Goal: Information Seeking & Learning: Learn about a topic

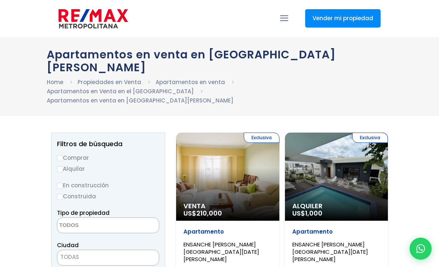
select select
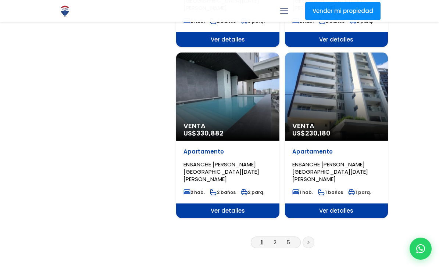
scroll to position [1293, 0]
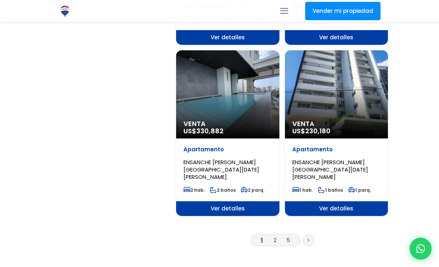
click at [275, 236] on link "2" at bounding box center [274, 240] width 3 height 8
click at [309, 235] on link at bounding box center [309, 241] width 12 height 12
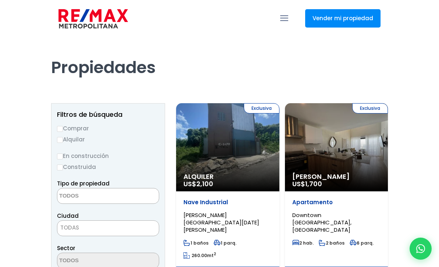
select select
click at [66, 139] on label "Alquilar" at bounding box center [108, 139] width 102 height 9
click at [63, 139] on input "Alquilar" at bounding box center [60, 140] width 6 height 6
radio input "true"
click at [62, 169] on input "Construida" at bounding box center [60, 168] width 6 height 6
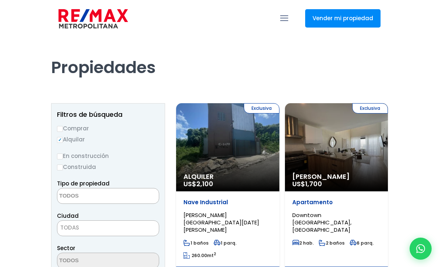
radio input "true"
click at [119, 193] on textarea "Search" at bounding box center [92, 197] width 71 height 16
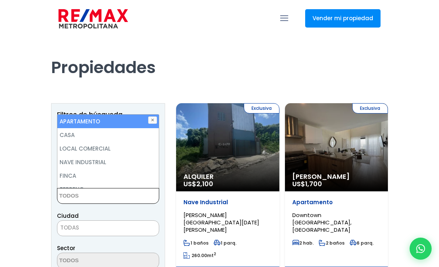
click at [108, 123] on li "APARTAMENTO" at bounding box center [107, 122] width 101 height 14
select select "apartment"
click at [112, 230] on span "TODAS" at bounding box center [107, 228] width 101 height 10
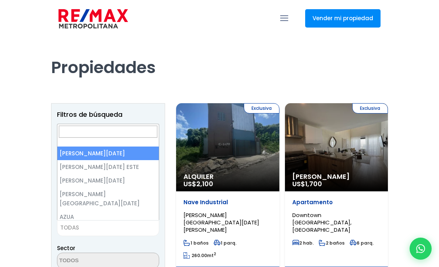
select select "1"
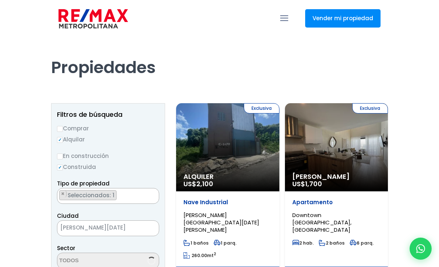
scroll to position [6, 0]
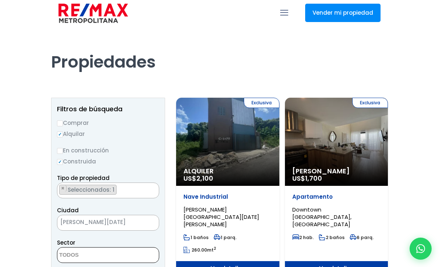
click at [100, 256] on textarea "Search" at bounding box center [92, 256] width 71 height 16
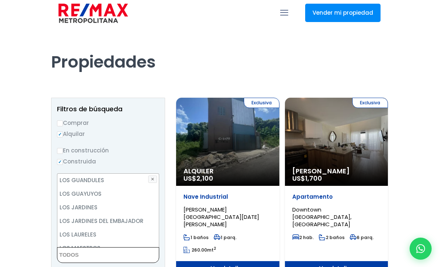
scroll to position [2088, 0]
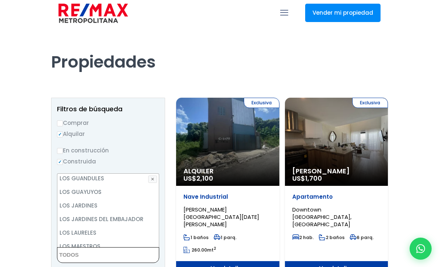
click at [135, 226] on li "LOS LAURELES" at bounding box center [107, 233] width 101 height 14
select select "72"
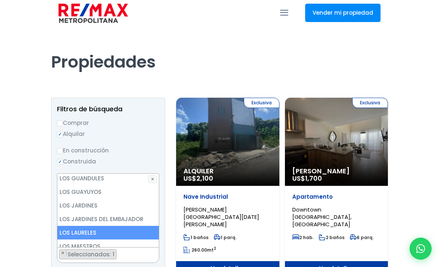
click at [130, 253] on li "LOS MANGUITOS" at bounding box center [107, 260] width 101 height 14
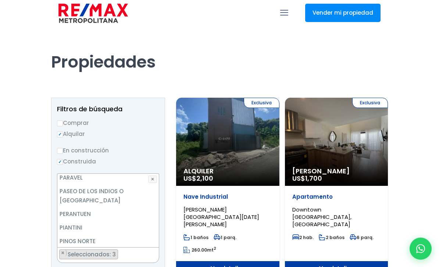
scroll to position [2669, 0]
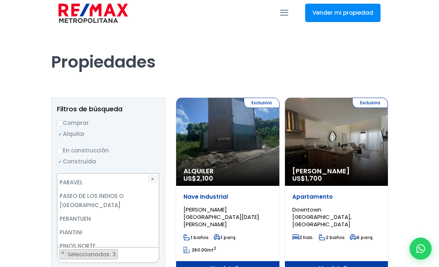
click at [82, 226] on li "PIANTINI" at bounding box center [107, 233] width 101 height 14
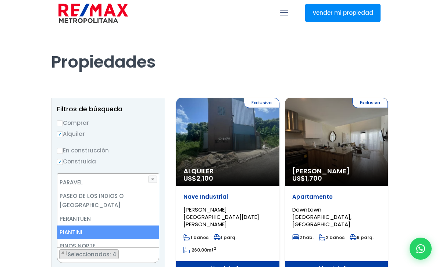
click at [66, 134] on label "Alquilar" at bounding box center [108, 133] width 102 height 9
click at [63, 134] on input "Alquilar" at bounding box center [60, 135] width 6 height 6
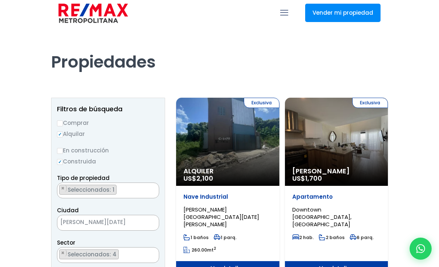
click at [136, 225] on span "[PERSON_NAME][DATE]" at bounding box center [98, 222] width 83 height 10
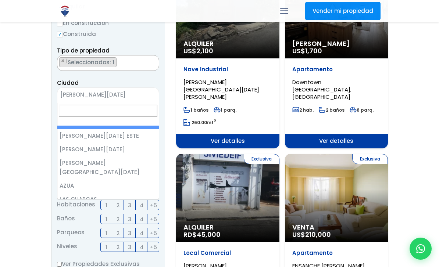
scroll to position [143, 0]
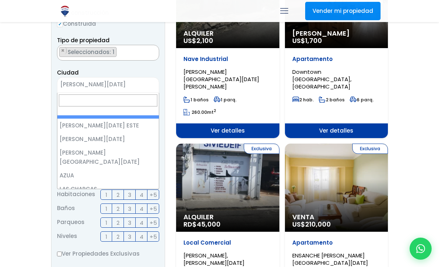
click at [81, 102] on input "Search" at bounding box center [108, 100] width 99 height 12
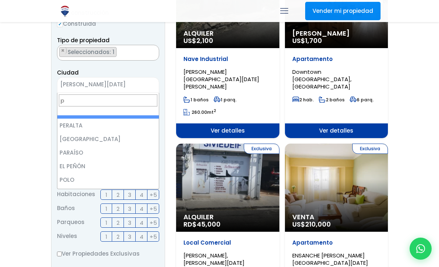
scroll to position [0, 0]
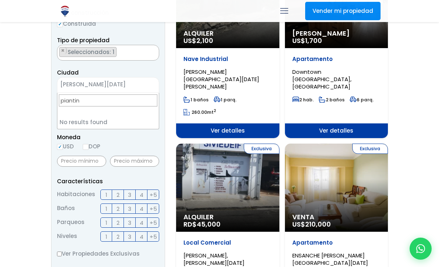
type input "piantini"
click at [76, 105] on input "piantini" at bounding box center [108, 100] width 99 height 12
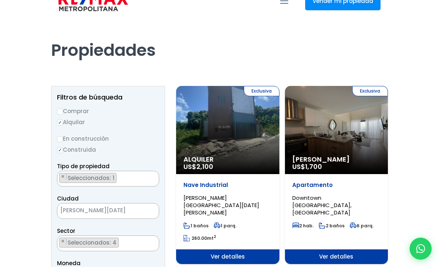
scroll to position [18, 0]
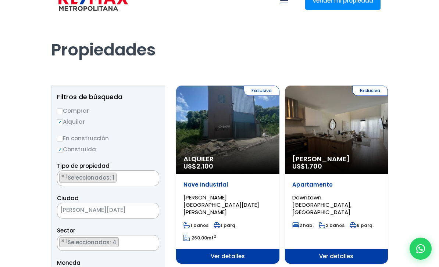
click at [129, 182] on ul "× Seleccionados: 1" at bounding box center [103, 179] width 92 height 16
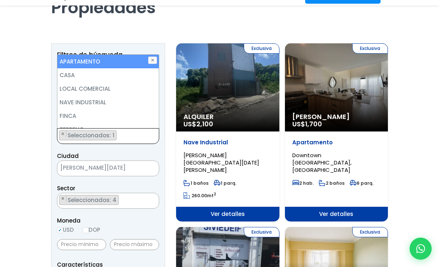
scroll to position [63, 0]
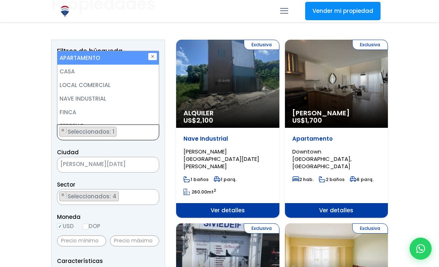
click at [119, 168] on span "[PERSON_NAME][DATE]" at bounding box center [98, 164] width 83 height 10
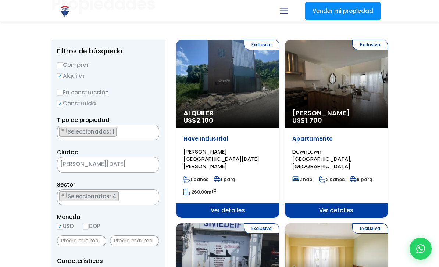
click at [112, 203] on ul "× Seleccionados: 4 × Seleccionados: 4 × Seleccionados: 4 × Seleccionados: 4" at bounding box center [103, 198] width 92 height 16
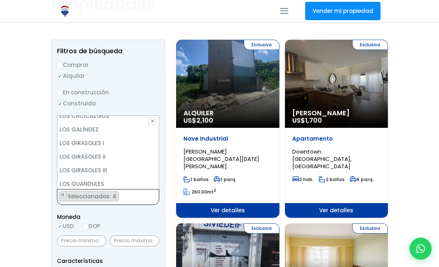
scroll to position [2017, 0]
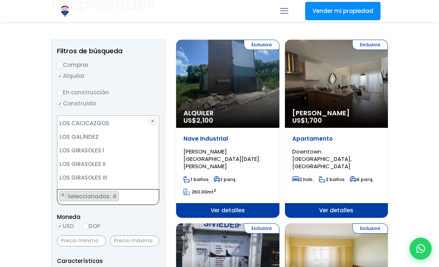
click at [156, 121] on button "✕" at bounding box center [152, 121] width 9 height 7
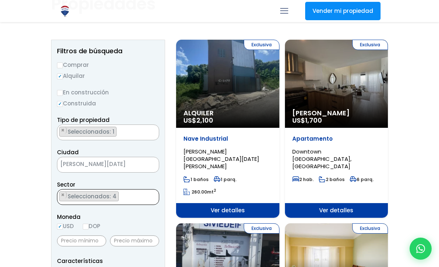
click at [124, 194] on ul "× Seleccionados: 4 × Seleccionados: 4 × Seleccionados: 4 × Seleccionados: 4" at bounding box center [103, 198] width 92 height 16
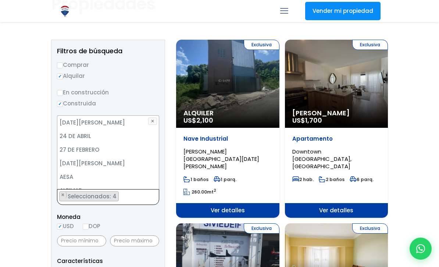
scroll to position [2094, 0]
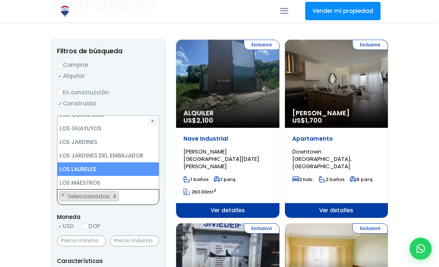
click at [66, 197] on button "×" at bounding box center [63, 195] width 7 height 7
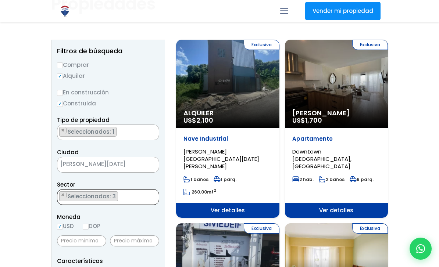
click at [70, 194] on span "Seleccionados: 3" at bounding box center [92, 197] width 51 height 8
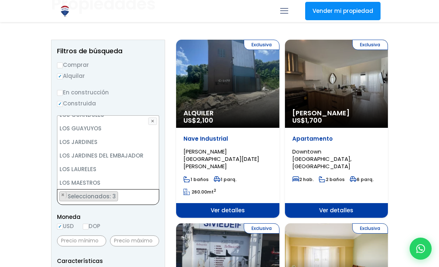
click at [66, 196] on button "×" at bounding box center [63, 195] width 7 height 7
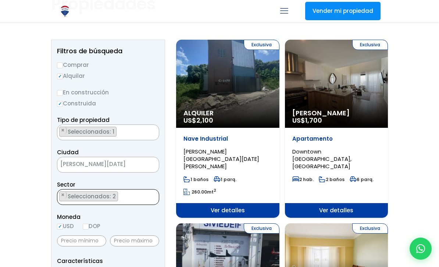
click at [127, 166] on span "[PERSON_NAME][DATE]" at bounding box center [98, 164] width 83 height 10
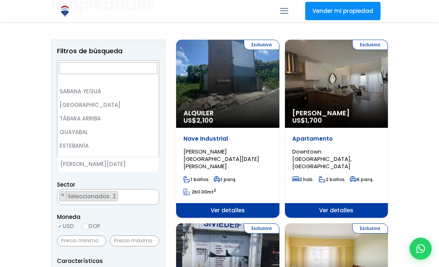
scroll to position [130, 0]
click at [65, 197] on button "×" at bounding box center [63, 195] width 7 height 7
select select "156"
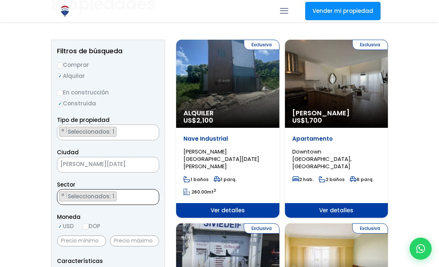
click at [71, 194] on span "Seleccionados: 1" at bounding box center [91, 197] width 49 height 8
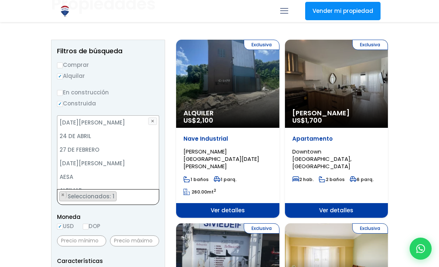
scroll to position [2674, 0]
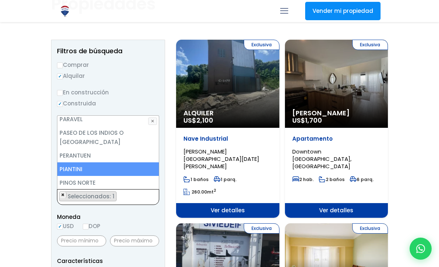
click at [65, 195] on button "×" at bounding box center [63, 195] width 7 height 7
select select
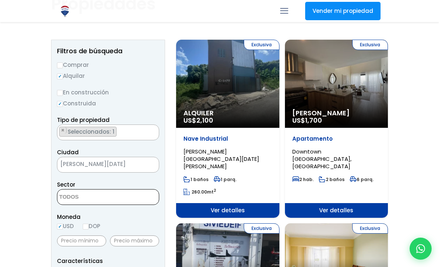
click at [93, 198] on textarea "Search" at bounding box center [92, 198] width 71 height 16
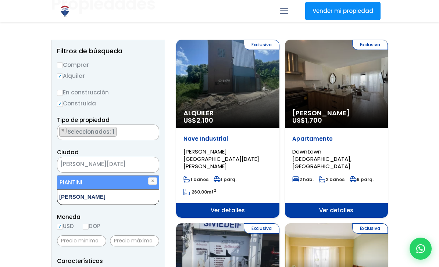
type textarea "piantini"
click at [126, 184] on li "PIANTINI" at bounding box center [107, 183] width 101 height 14
select select "156"
click at [75, 184] on li "PIANTINI" at bounding box center [107, 183] width 101 height 14
click at [82, 201] on textarea "piantini" at bounding box center [92, 198] width 71 height 16
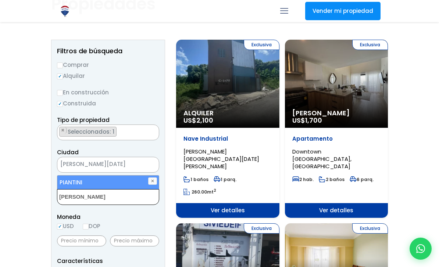
click at [80, 183] on li "PIANTINI" at bounding box center [107, 183] width 101 height 14
select select "156"
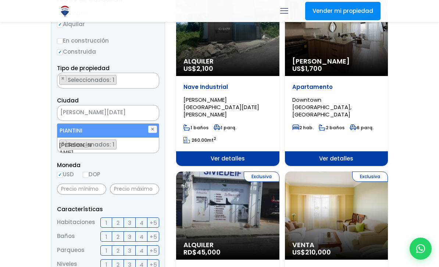
scroll to position [116, 0]
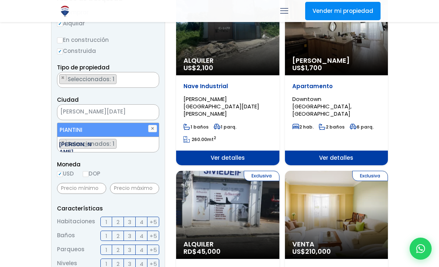
click at [133, 222] on label "3" at bounding box center [130, 222] width 12 height 10
click at [0, 0] on input "3" at bounding box center [0, 0] width 0 height 0
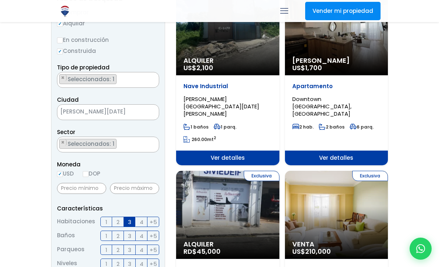
click at [133, 239] on label "3" at bounding box center [130, 236] width 12 height 10
click at [0, 0] on input "3" at bounding box center [0, 0] width 0 height 0
click at [121, 250] on label "2" at bounding box center [118, 250] width 12 height 10
click at [0, 0] on input "2" at bounding box center [0, 0] width 0 height 0
click at [158, 266] on label "+5" at bounding box center [153, 264] width 12 height 10
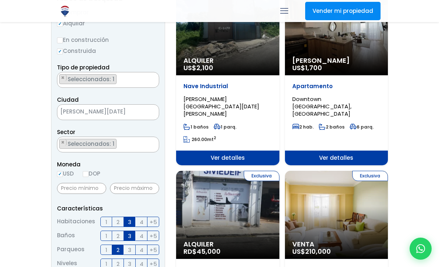
click at [0, 0] on input "+5" at bounding box center [0, 0] width 0 height 0
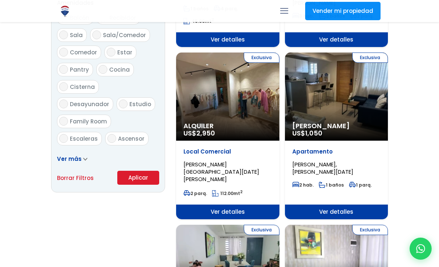
scroll to position [412, 0]
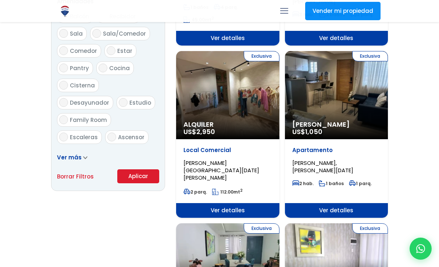
click at [143, 175] on button "Aplicar" at bounding box center [138, 176] width 42 height 14
click at [150, 169] on button "Aplicar" at bounding box center [138, 176] width 42 height 14
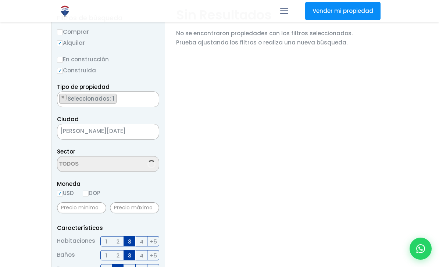
scroll to position [97, 0]
select select "156"
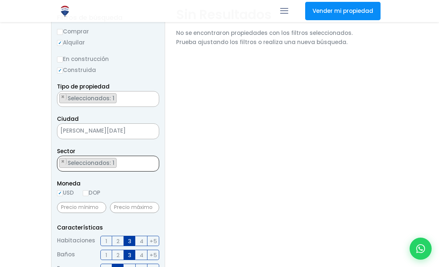
scroll to position [0, 0]
click at [83, 167] on span "Seleccionados: 1" at bounding box center [91, 163] width 49 height 8
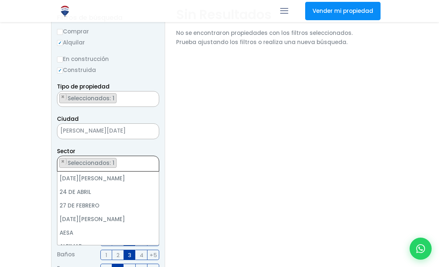
scroll to position [2657, 0]
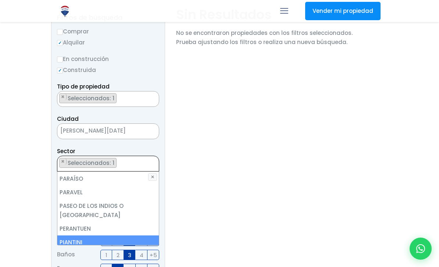
click at [81, 236] on li "PIANTINI" at bounding box center [107, 243] width 101 height 14
select select
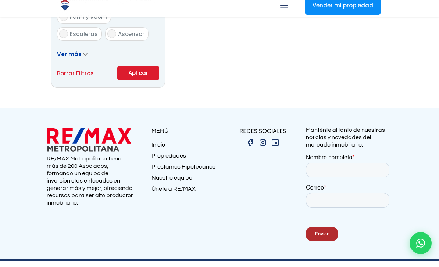
scroll to position [501, 0]
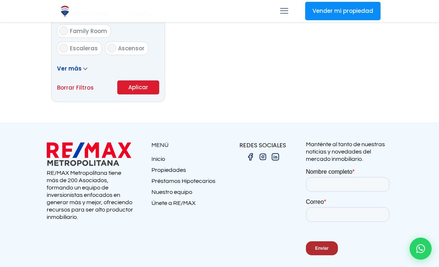
click at [145, 88] on button "Aplicar" at bounding box center [138, 87] width 42 height 14
